Goal: Navigation & Orientation: Understand site structure

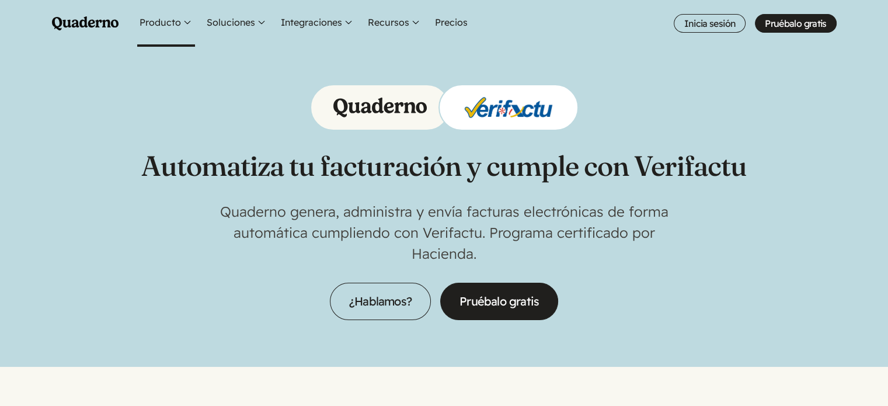
click at [156, 26] on button "Producto" at bounding box center [166, 23] width 58 height 47
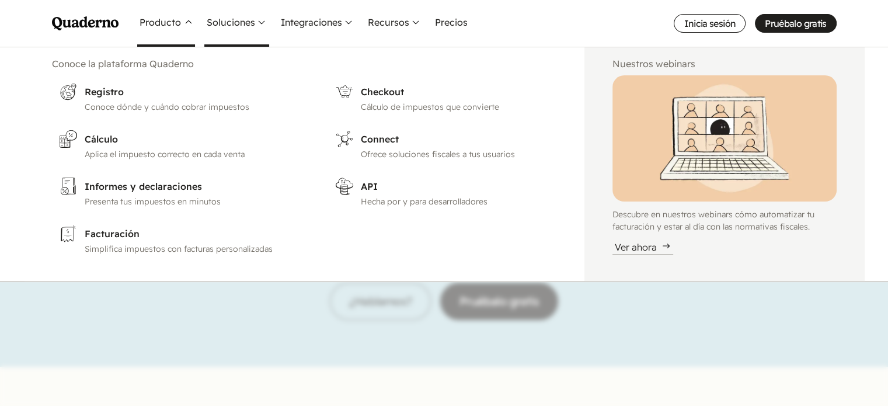
click at [246, 20] on button "Soluciones" at bounding box center [236, 23] width 65 height 47
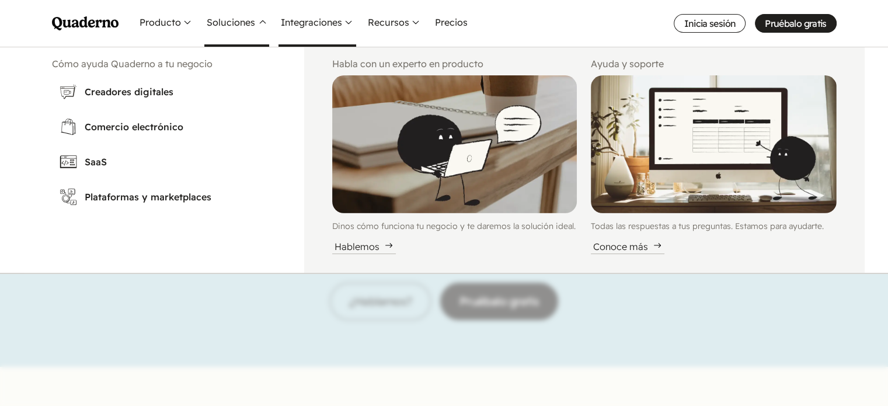
click at [326, 32] on button "Integraciones" at bounding box center [318, 23] width 78 height 47
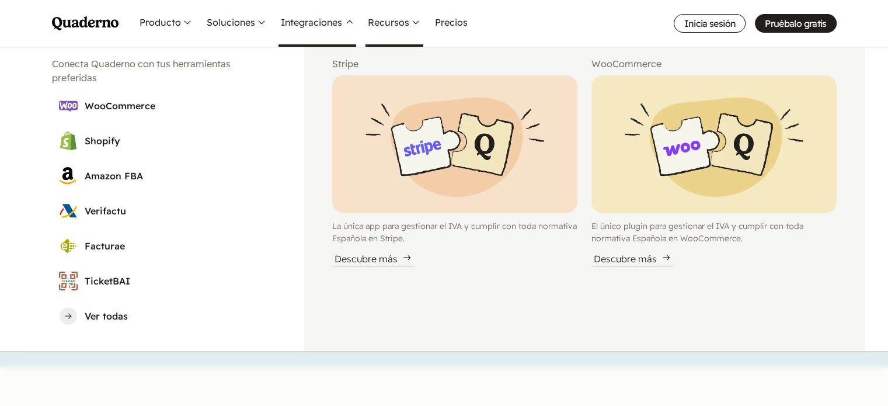
click at [392, 18] on button "Recursos" at bounding box center [395, 23] width 58 height 47
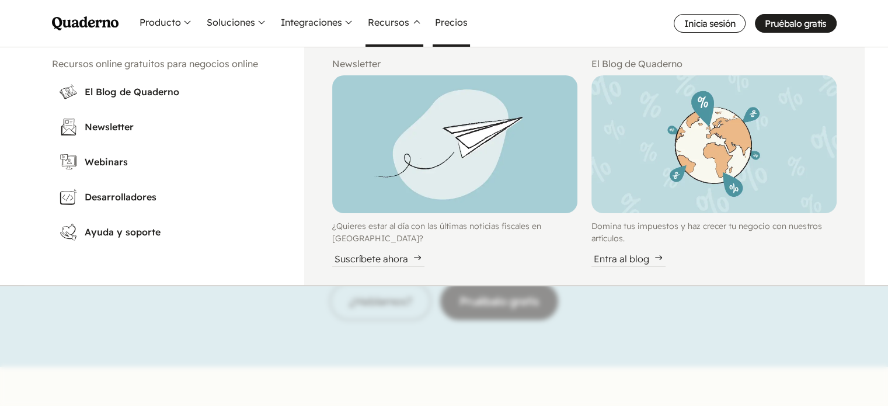
click at [460, 19] on link "Precios" at bounding box center [451, 23] width 37 height 47
